Goal: Transaction & Acquisition: Subscribe to service/newsletter

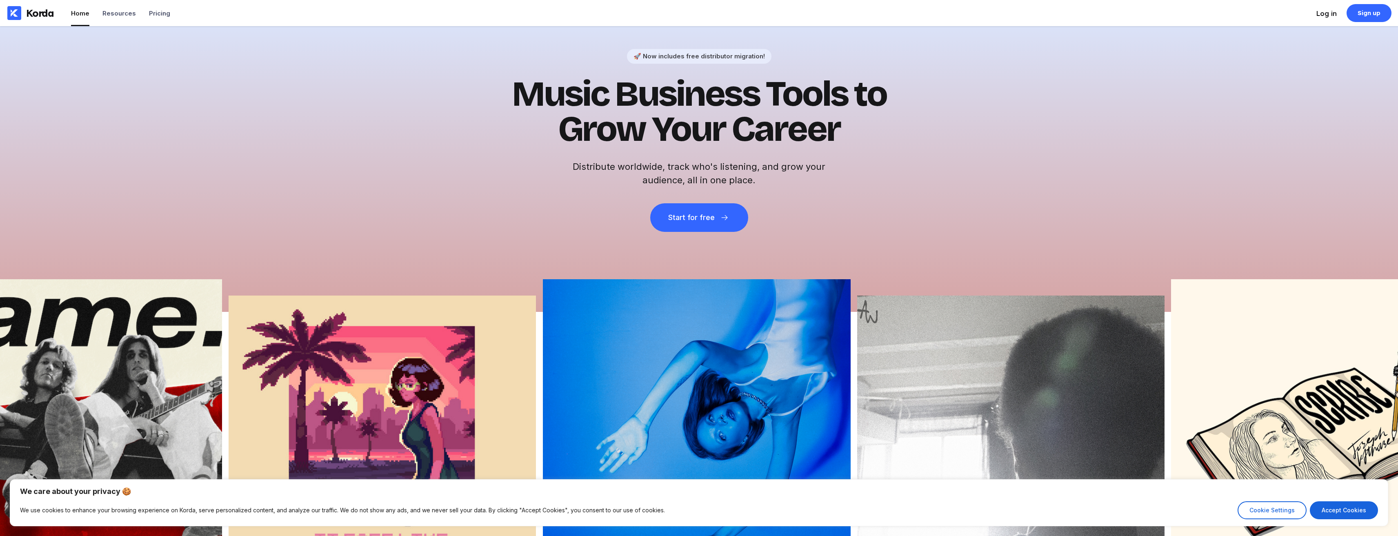
click at [1331, 17] on div "Log in" at bounding box center [1326, 13] width 20 height 8
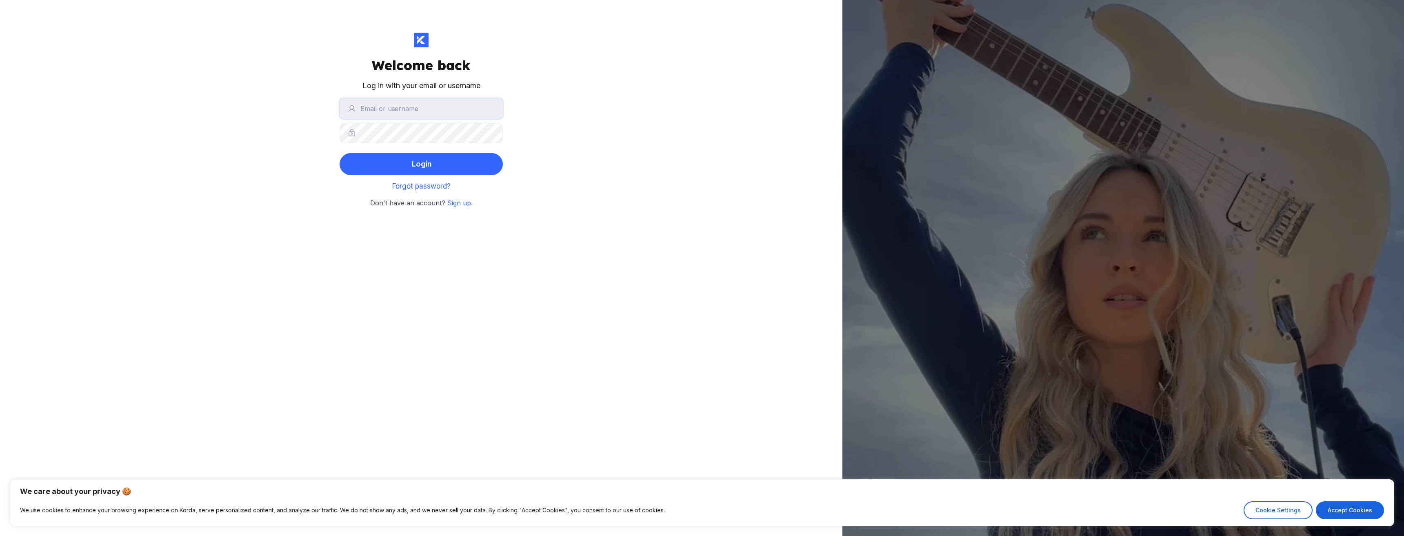
click at [440, 104] on input "text" at bounding box center [421, 108] width 163 height 20
type input "[EMAIL_ADDRESS][DOMAIN_NAME]"
click at [340, 153] on button "Login" at bounding box center [421, 164] width 163 height 22
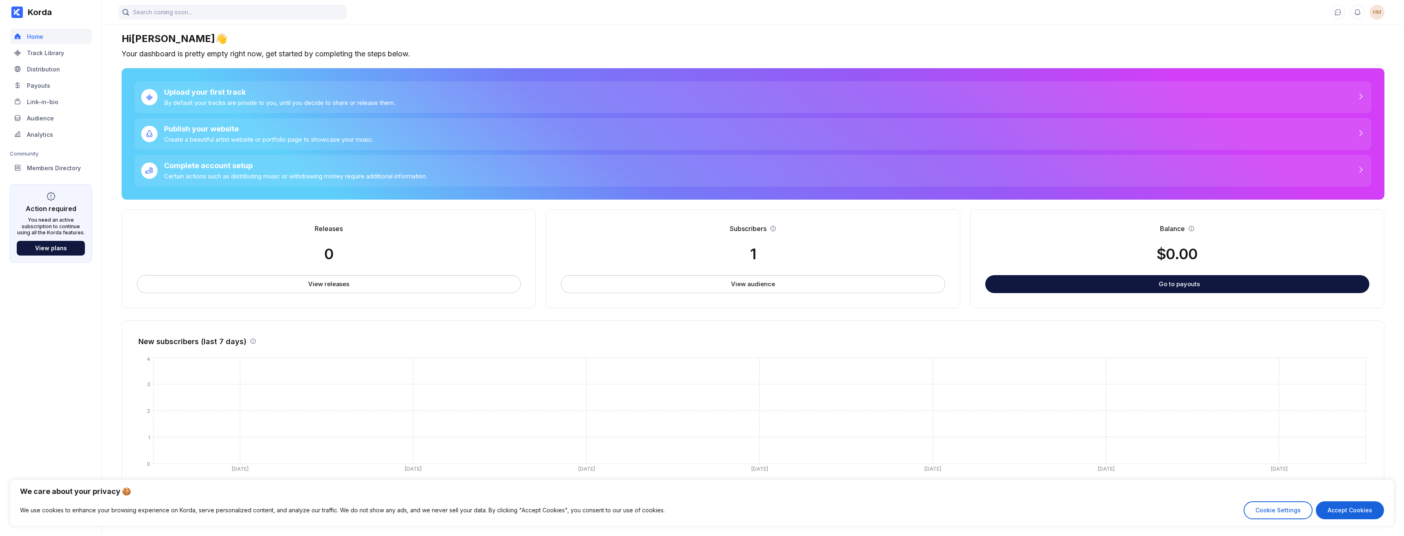
click at [53, 217] on div "You need an active subscription to continue using all the Korda features." at bounding box center [51, 226] width 68 height 19
click at [49, 168] on div "Members Directory" at bounding box center [54, 167] width 54 height 7
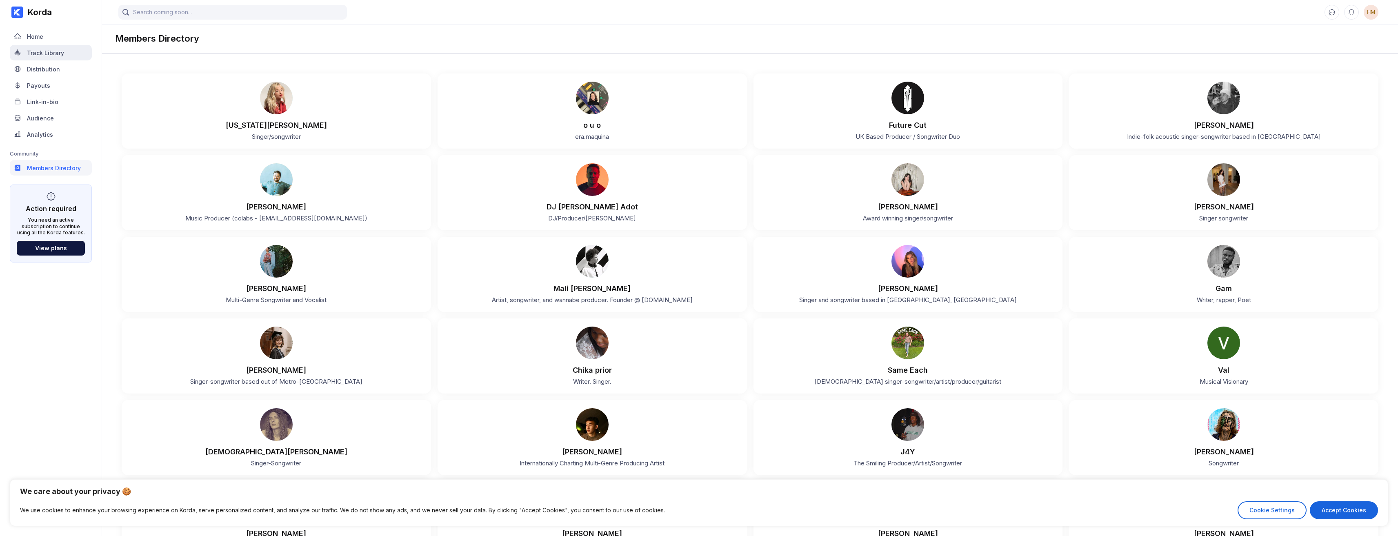
click at [49, 58] on div "Track Library" at bounding box center [51, 53] width 82 height 16
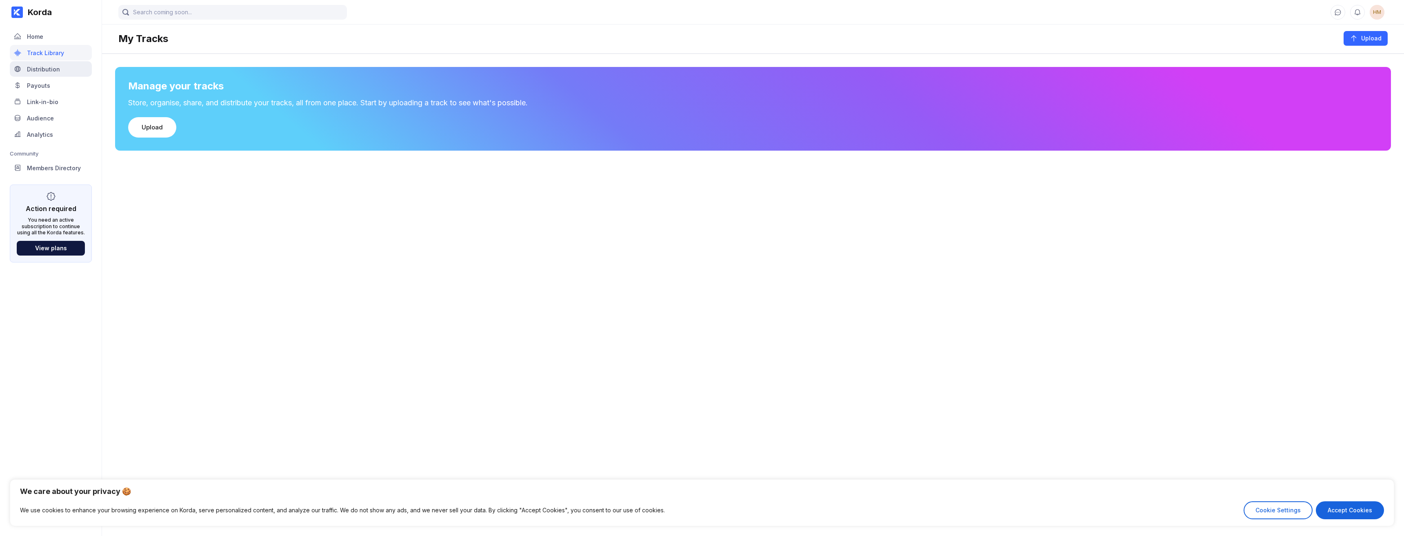
click at [50, 69] on div "Distribution" at bounding box center [43, 69] width 33 height 7
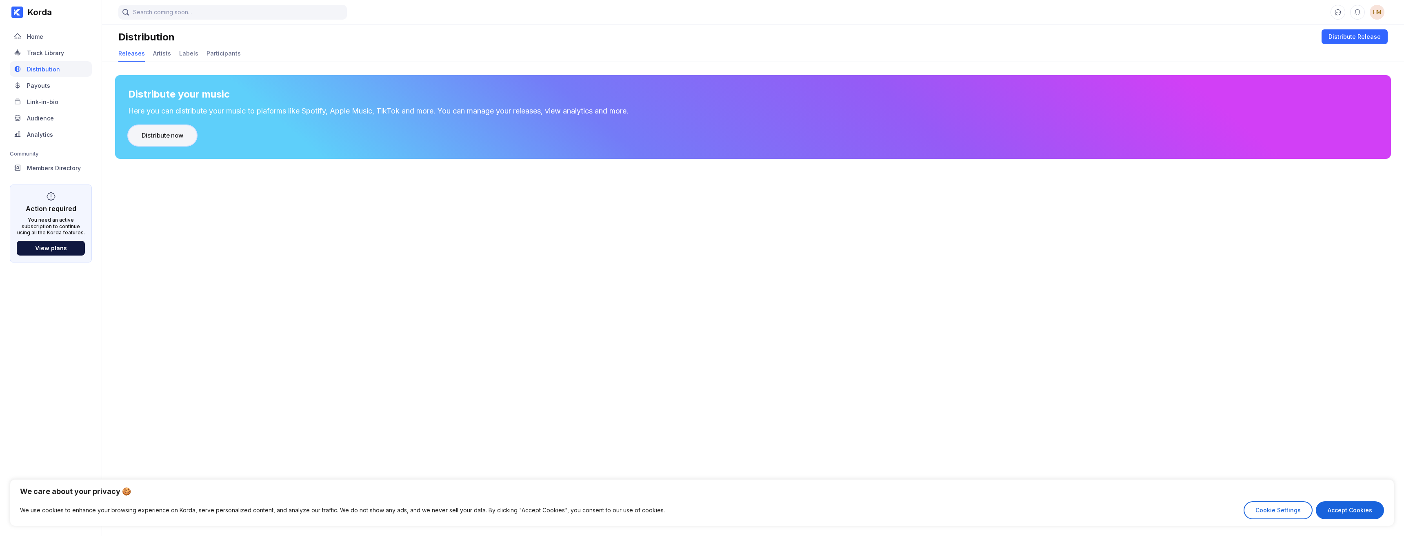
click at [177, 125] on button "Distribute now" at bounding box center [162, 135] width 69 height 20
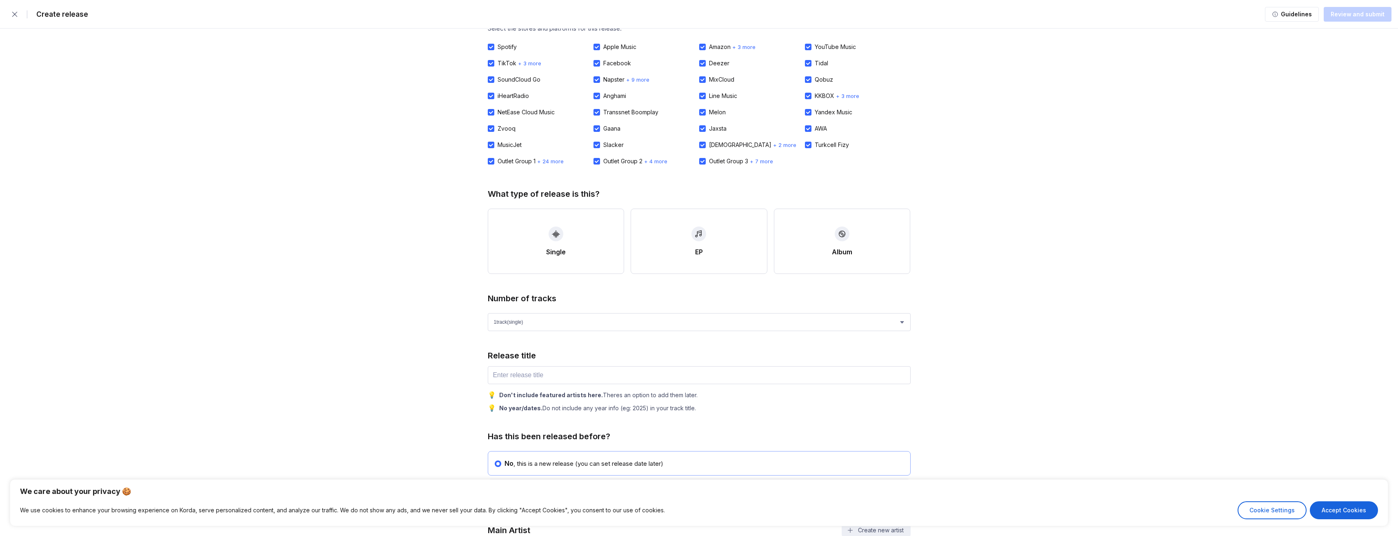
scroll to position [82, 0]
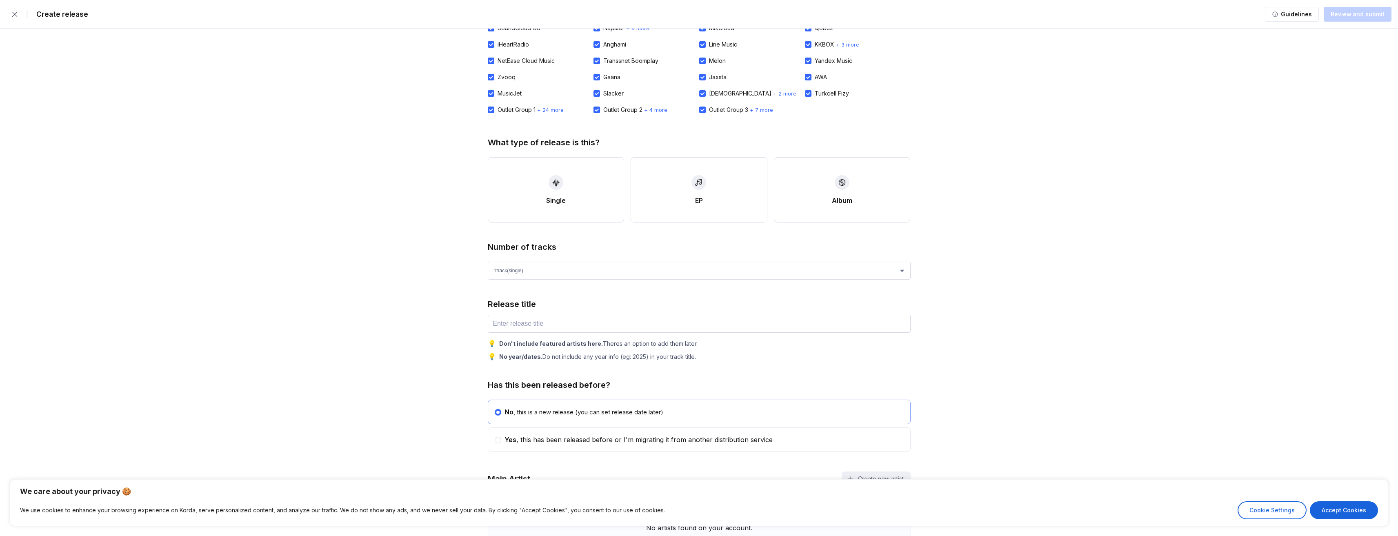
drag, startPoint x: 446, startPoint y: 184, endPoint x: 444, endPoint y: 166, distance: 18.0
